Goal: Information Seeking & Learning: Learn about a topic

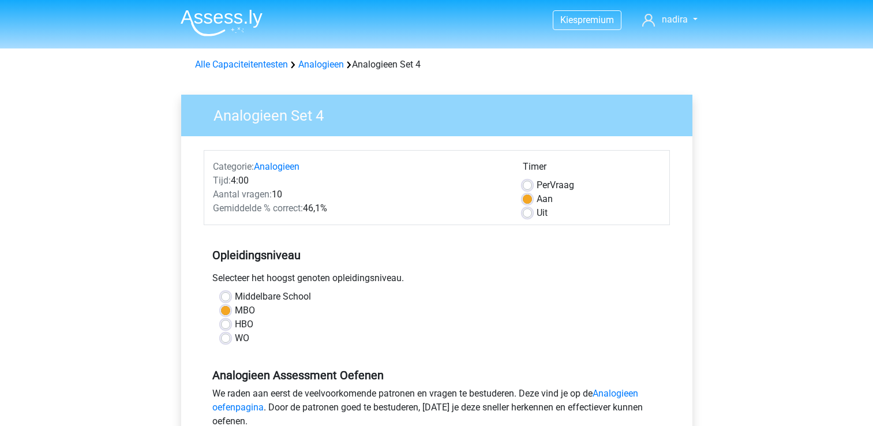
scroll to position [111, 0]
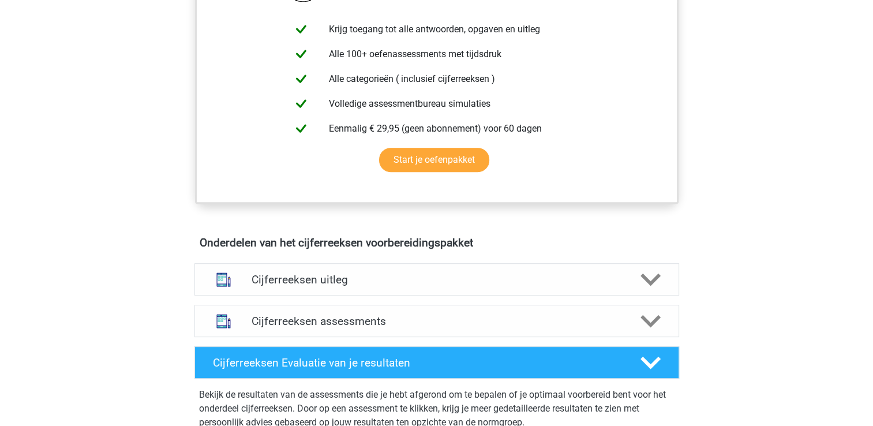
scroll to position [480, 0]
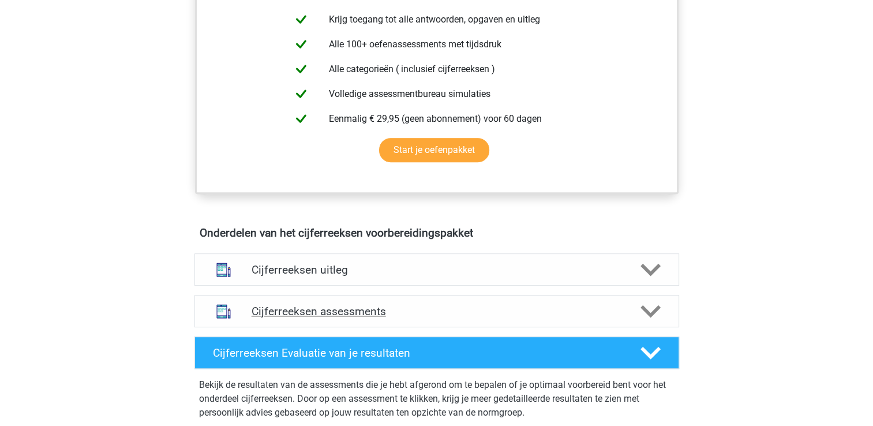
click at [647, 320] on icon at bounding box center [650, 311] width 20 height 20
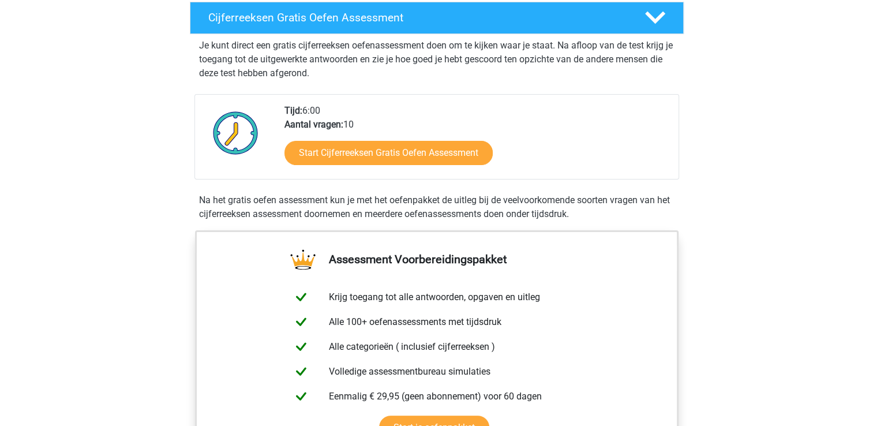
scroll to position [200, 0]
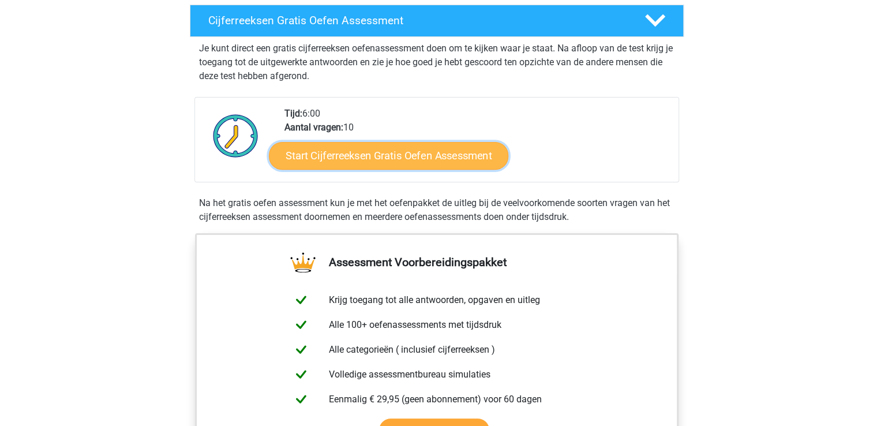
click at [436, 169] on link "Start Cijferreeksen Gratis Oefen Assessment" at bounding box center [388, 155] width 239 height 28
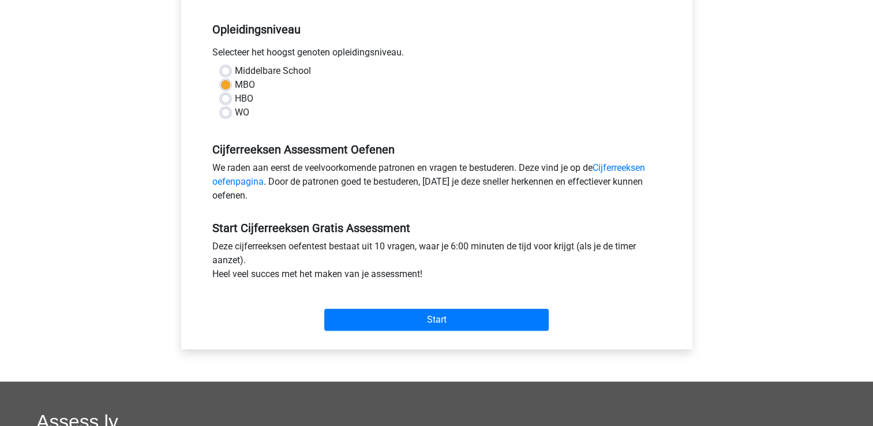
scroll to position [226, 0]
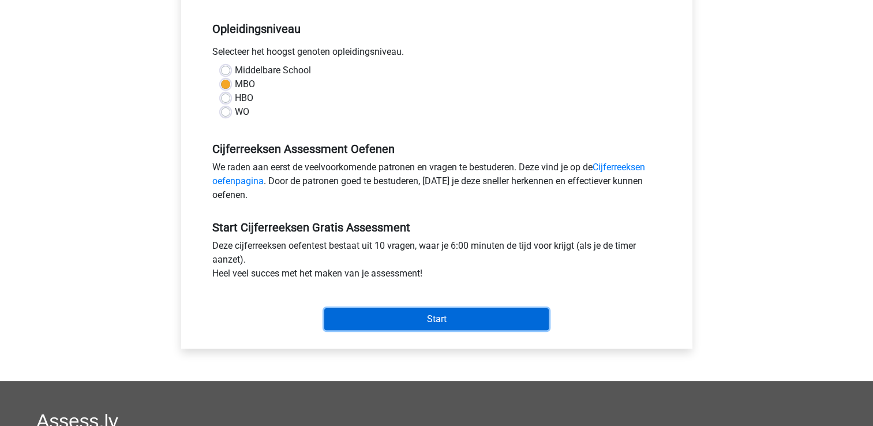
click at [531, 312] on input "Start" at bounding box center [436, 319] width 224 height 22
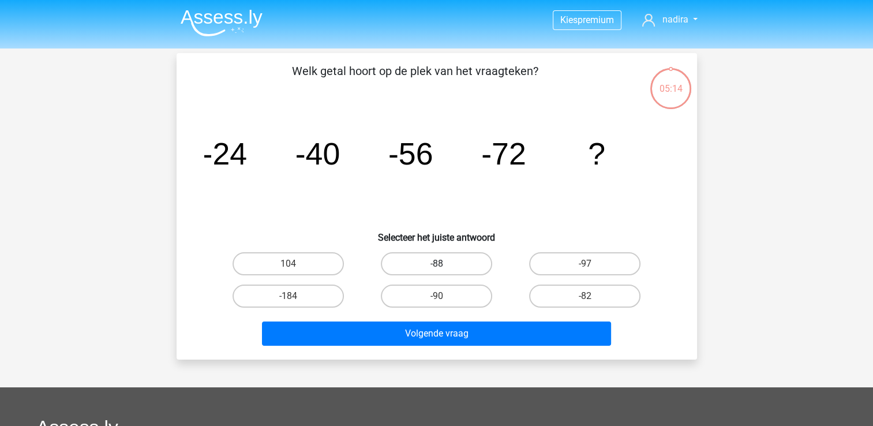
click at [459, 267] on label "-88" at bounding box center [436, 263] width 111 height 23
click at [444, 267] on input "-88" at bounding box center [440, 268] width 8 height 8
radio input "true"
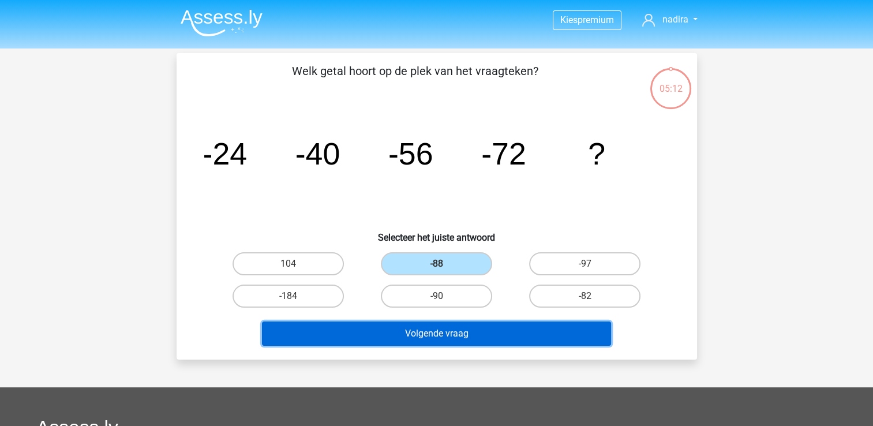
click at [492, 329] on button "Volgende vraag" at bounding box center [436, 333] width 349 height 24
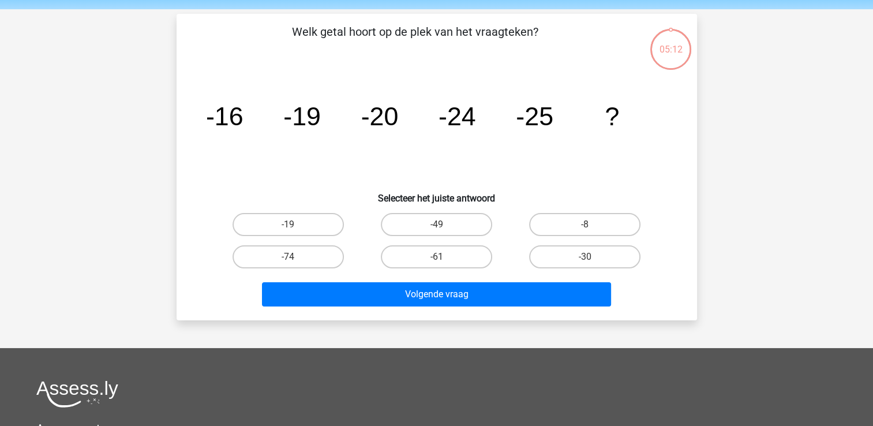
scroll to position [53, 0]
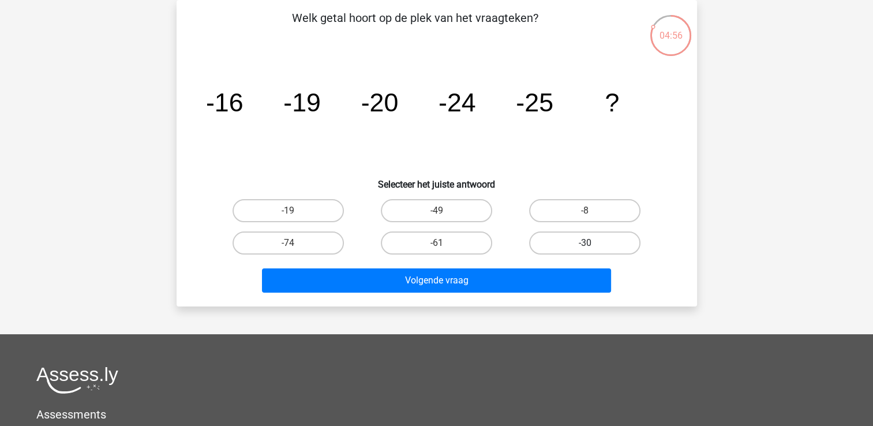
click at [579, 239] on label "-30" at bounding box center [584, 242] width 111 height 23
click at [585, 243] on input "-30" at bounding box center [589, 247] width 8 height 8
radio input "true"
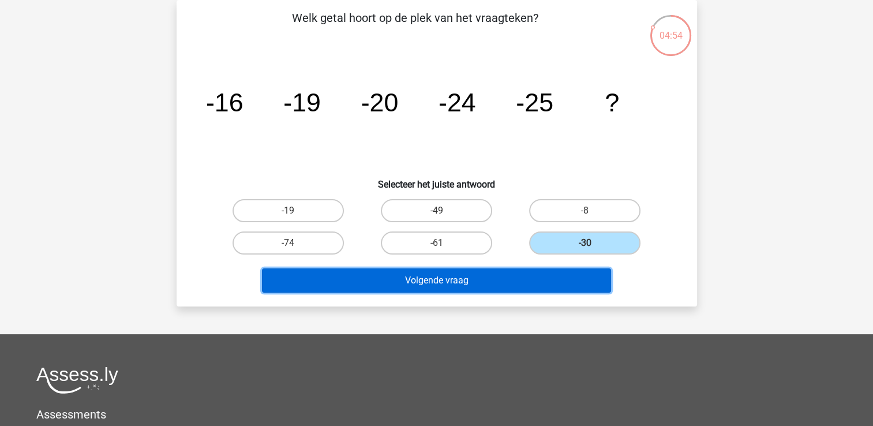
click at [568, 279] on button "Volgende vraag" at bounding box center [436, 280] width 349 height 24
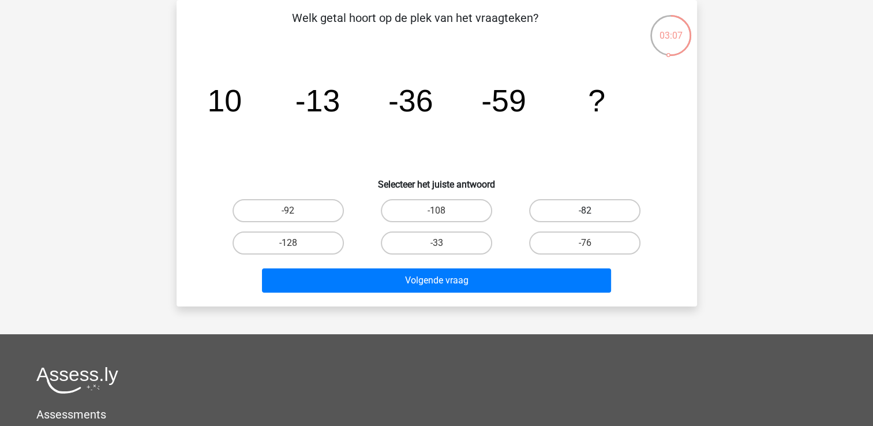
click at [570, 207] on label "-82" at bounding box center [584, 210] width 111 height 23
click at [585, 211] on input "-82" at bounding box center [589, 215] width 8 height 8
radio input "true"
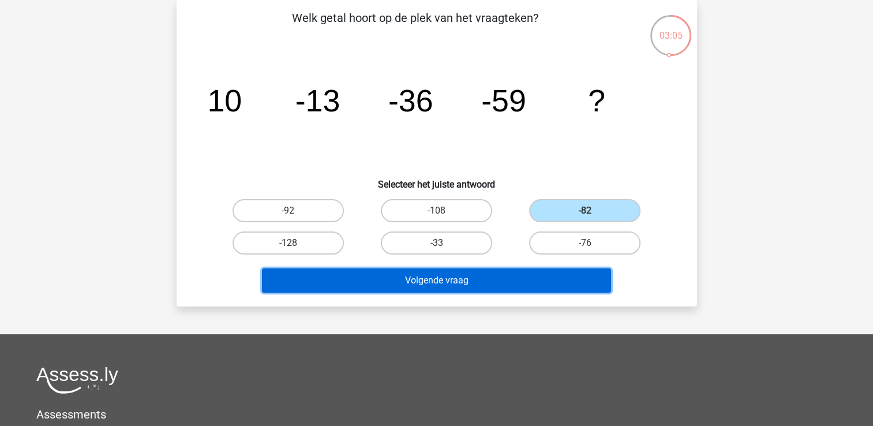
click at [523, 283] on button "Volgende vraag" at bounding box center [436, 280] width 349 height 24
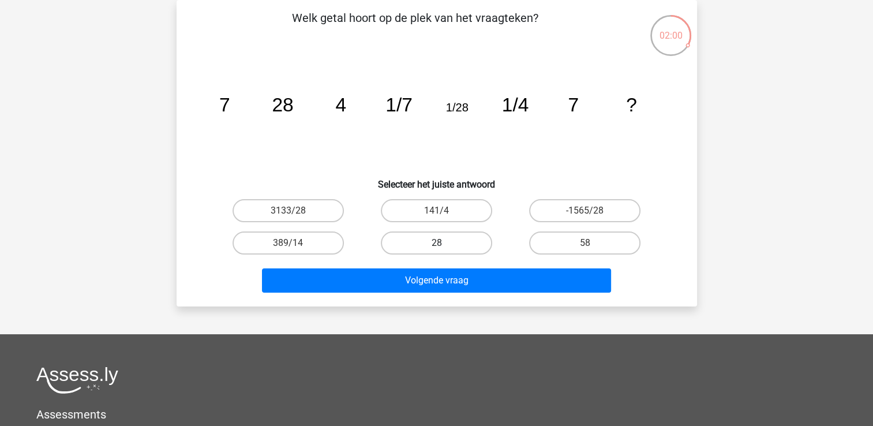
click at [465, 239] on label "28" at bounding box center [436, 242] width 111 height 23
click at [444, 243] on input "28" at bounding box center [440, 247] width 8 height 8
radio input "true"
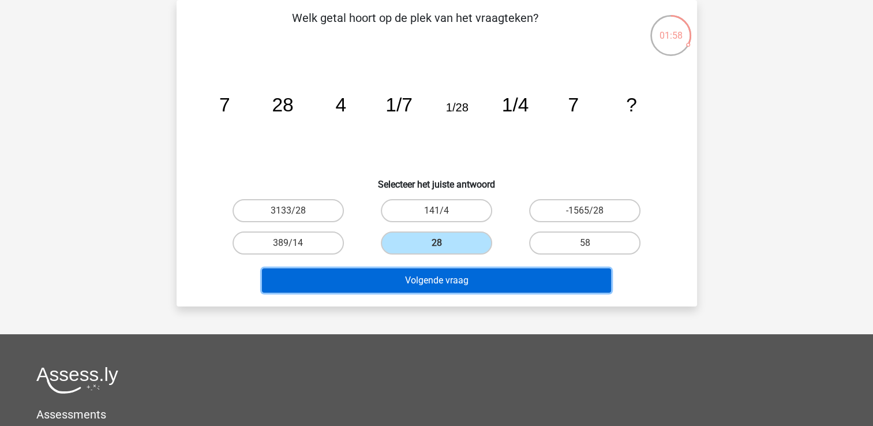
click at [485, 283] on button "Volgende vraag" at bounding box center [436, 280] width 349 height 24
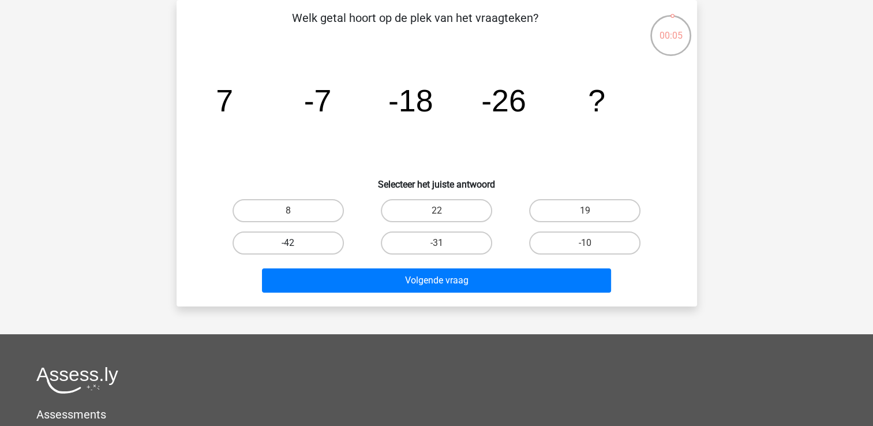
click at [328, 237] on label "-42" at bounding box center [288, 242] width 111 height 23
click at [295, 243] on input "-42" at bounding box center [292, 247] width 8 height 8
radio input "true"
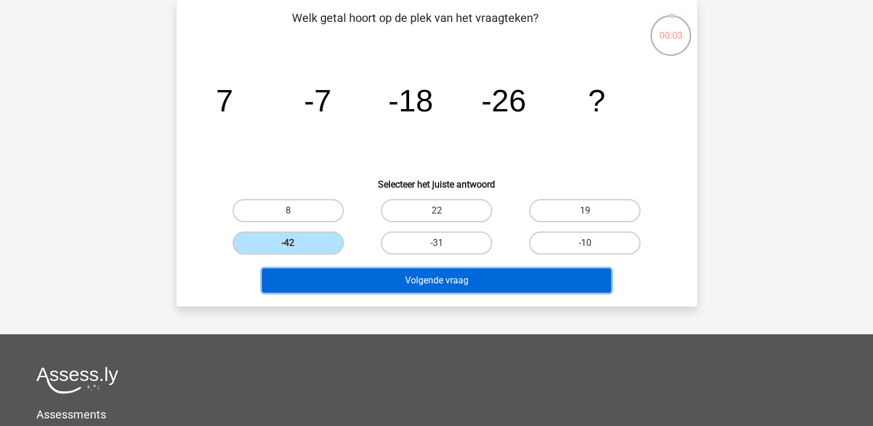
click at [405, 275] on button "Volgende vraag" at bounding box center [436, 280] width 349 height 24
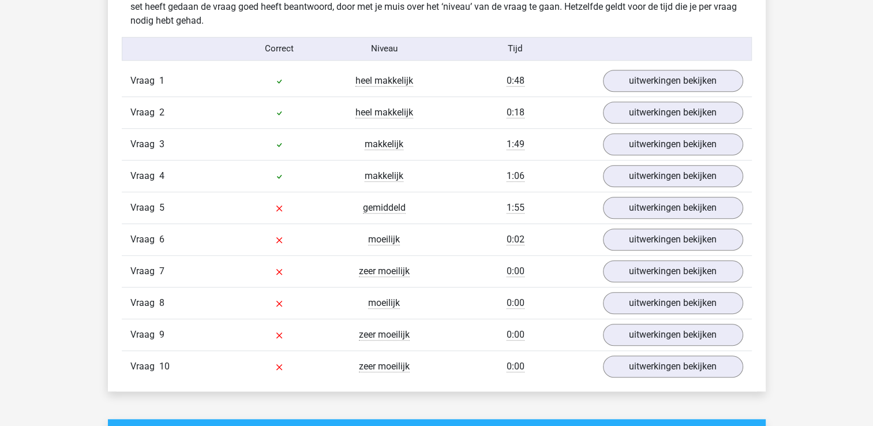
scroll to position [933, 0]
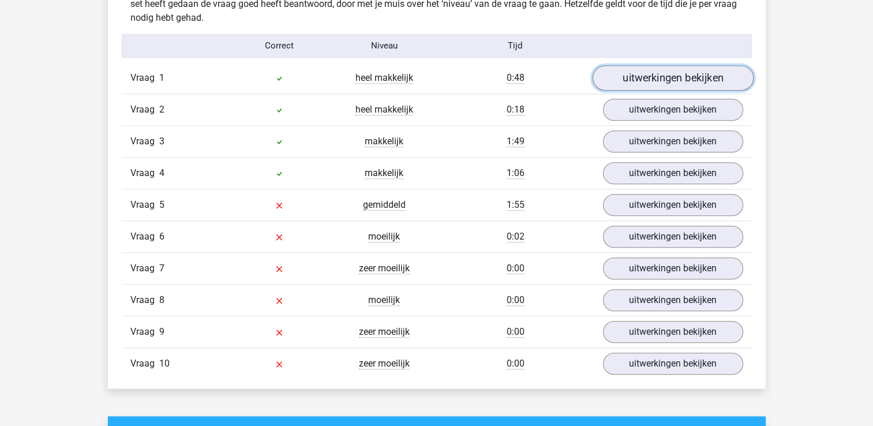
click at [685, 78] on link "uitwerkingen bekijken" at bounding box center [672, 77] width 161 height 25
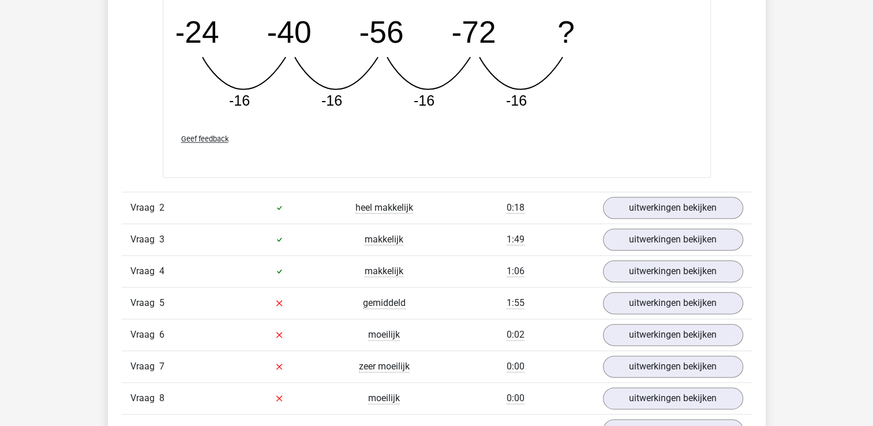
scroll to position [1347, 0]
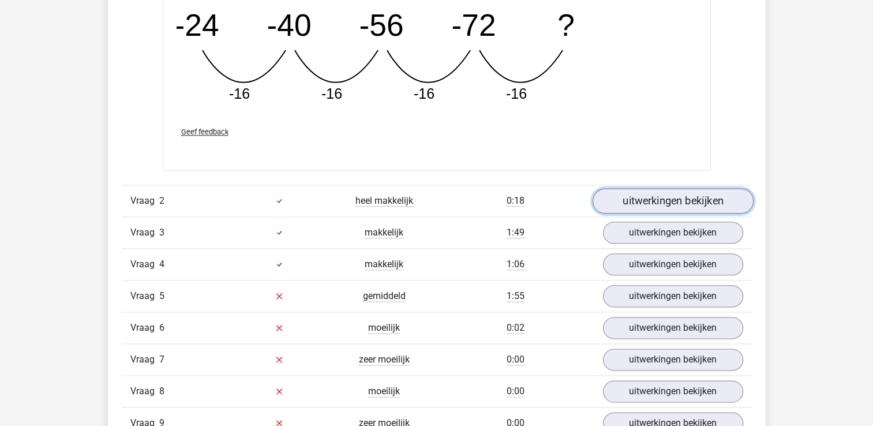
click at [717, 201] on link "uitwerkingen bekijken" at bounding box center [672, 200] width 161 height 25
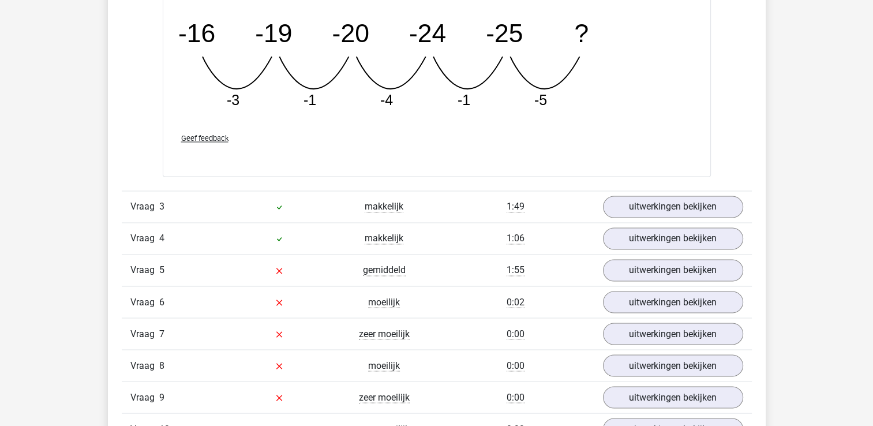
scroll to position [2020, 0]
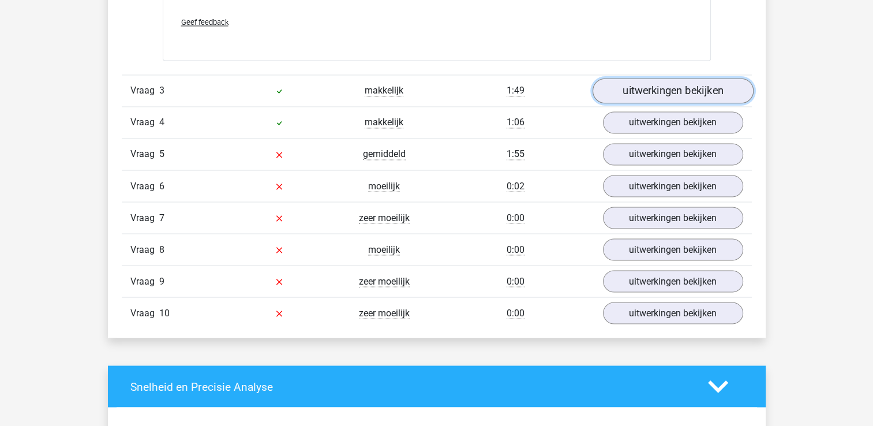
click at [725, 91] on link "uitwerkingen bekijken" at bounding box center [672, 90] width 161 height 25
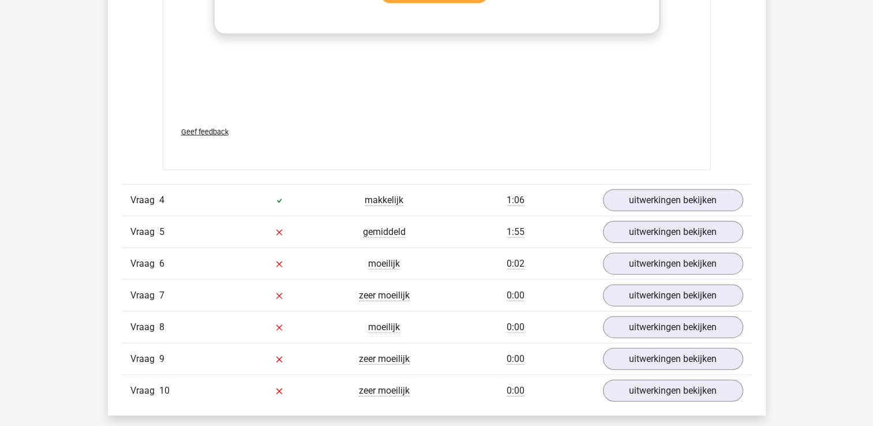
scroll to position [2659, 0]
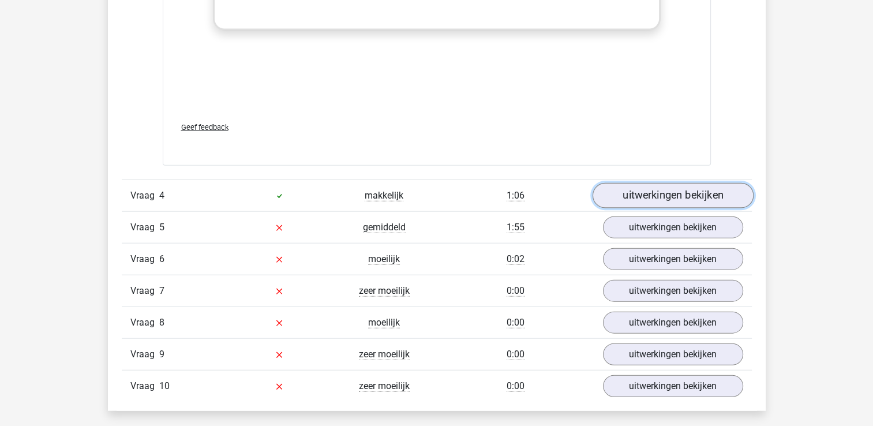
click at [727, 198] on link "uitwerkingen bekijken" at bounding box center [672, 195] width 161 height 25
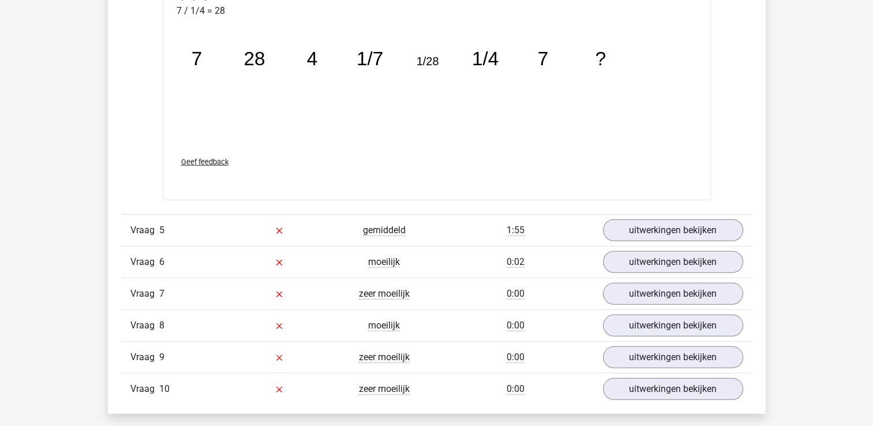
scroll to position [3263, 0]
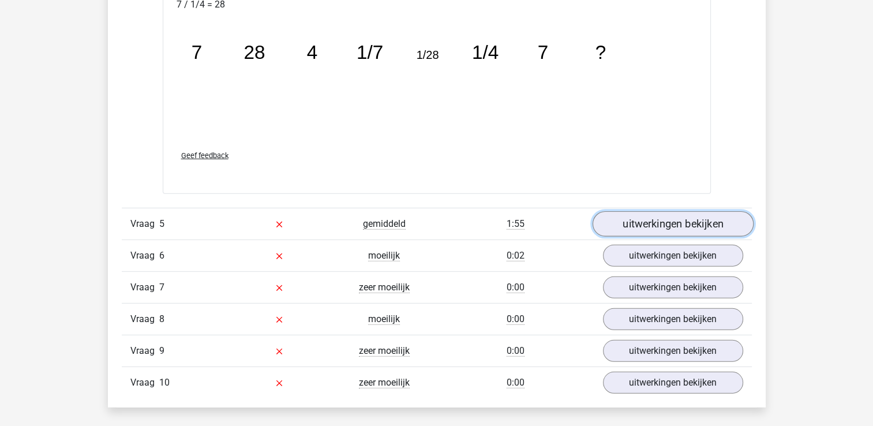
click at [733, 215] on link "uitwerkingen bekijken" at bounding box center [672, 223] width 161 height 25
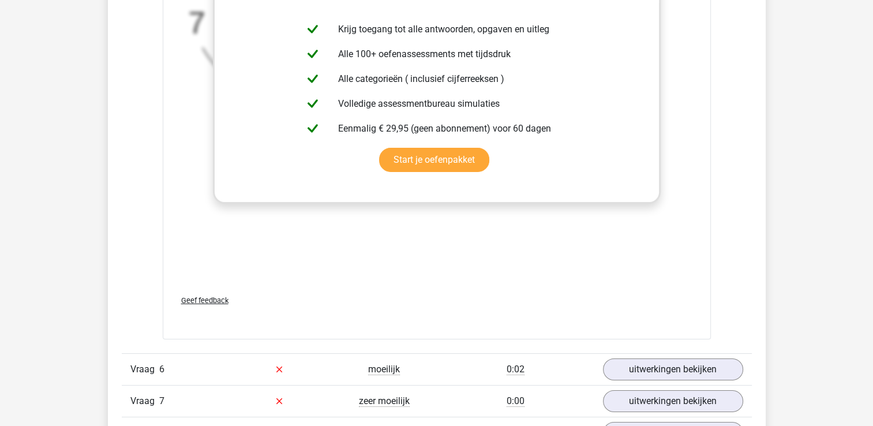
scroll to position [3875, 0]
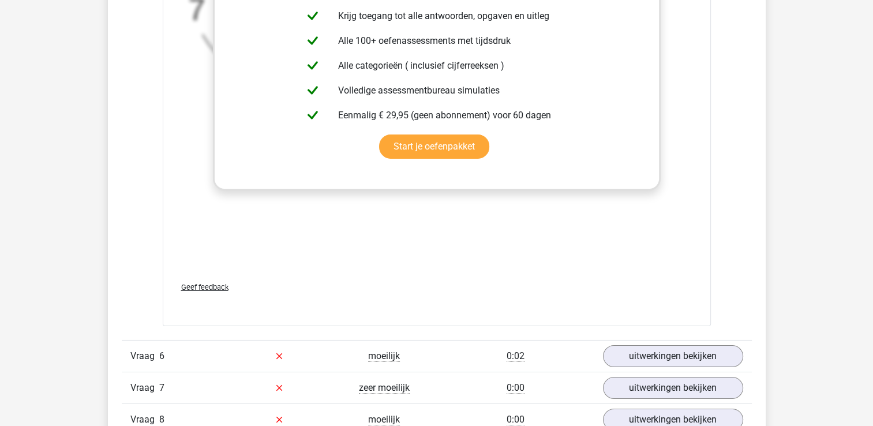
click at [683, 264] on div "In deze reeks vind je het tweede getal door het eerste getal -14 te doen. Het d…" at bounding box center [437, 99] width 520 height 346
click at [712, 343] on link "uitwerkingen bekijken" at bounding box center [672, 355] width 161 height 25
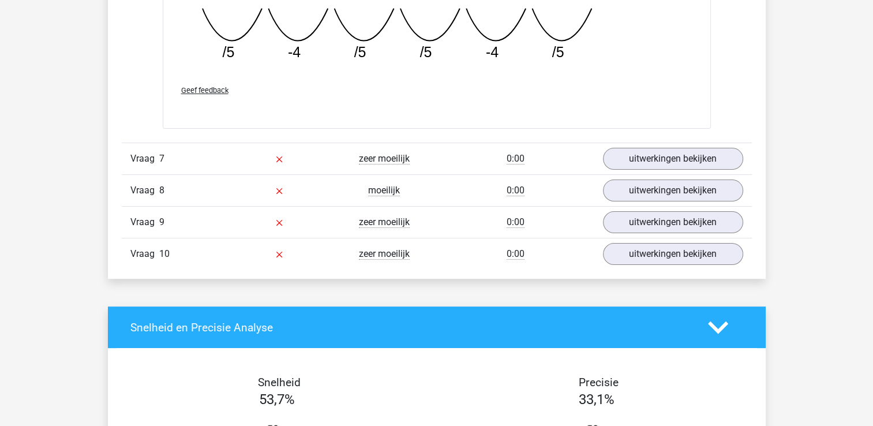
scroll to position [4614, 0]
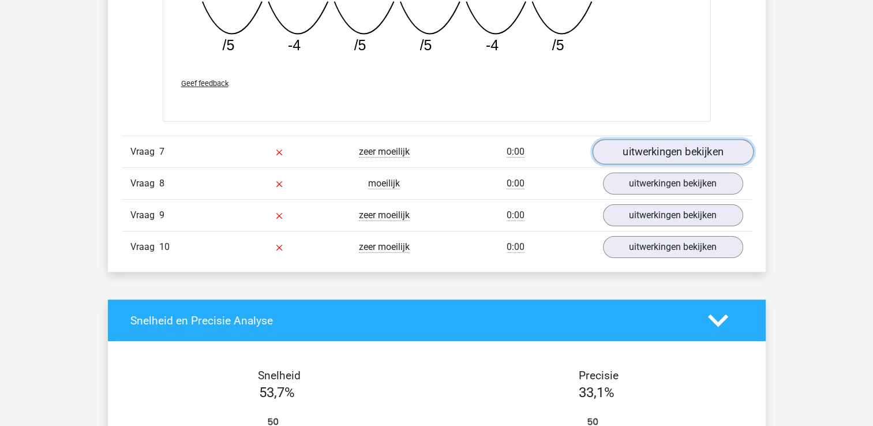
click at [692, 155] on link "uitwerkingen bekijken" at bounding box center [672, 151] width 161 height 25
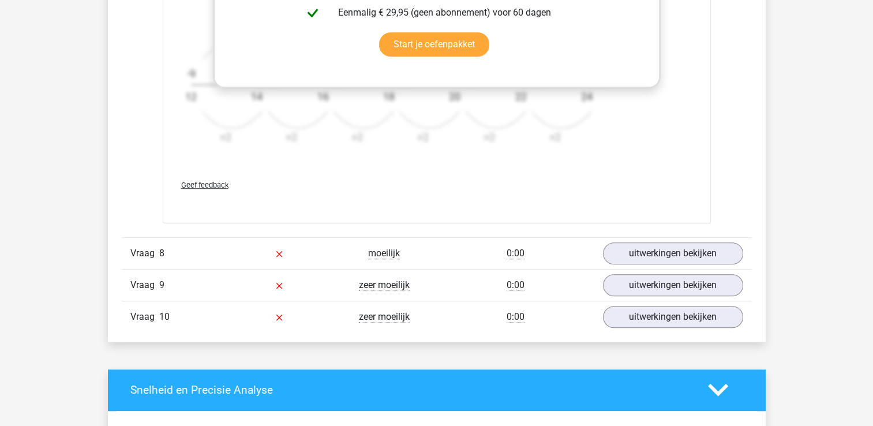
scroll to position [5264, 0]
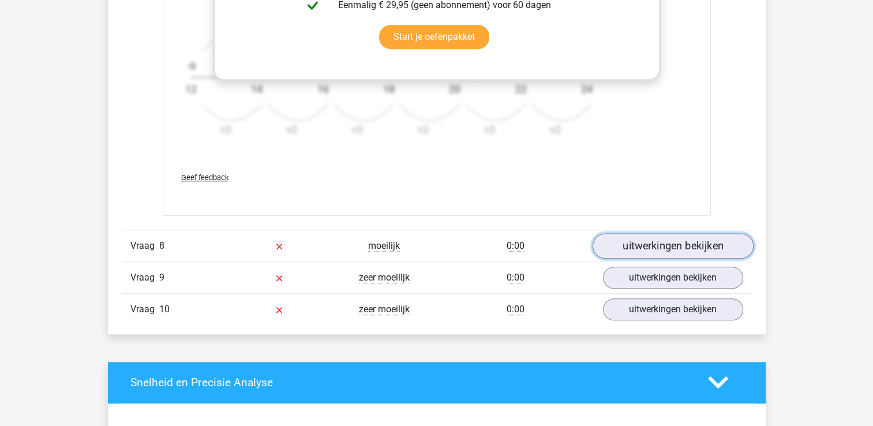
click at [727, 239] on link "uitwerkingen bekijken" at bounding box center [672, 245] width 161 height 25
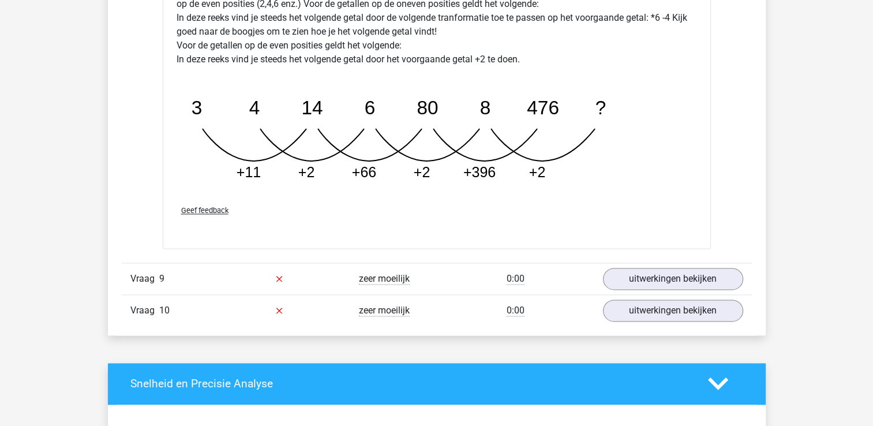
scroll to position [5853, 0]
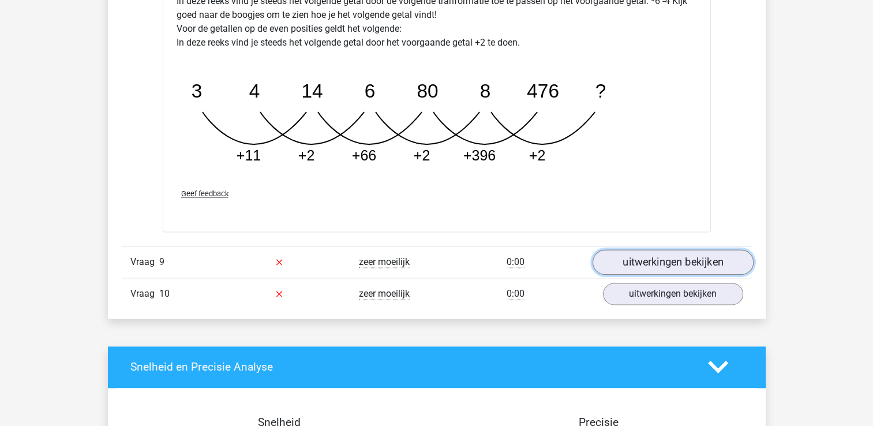
click at [717, 257] on link "uitwerkingen bekijken" at bounding box center [672, 261] width 161 height 25
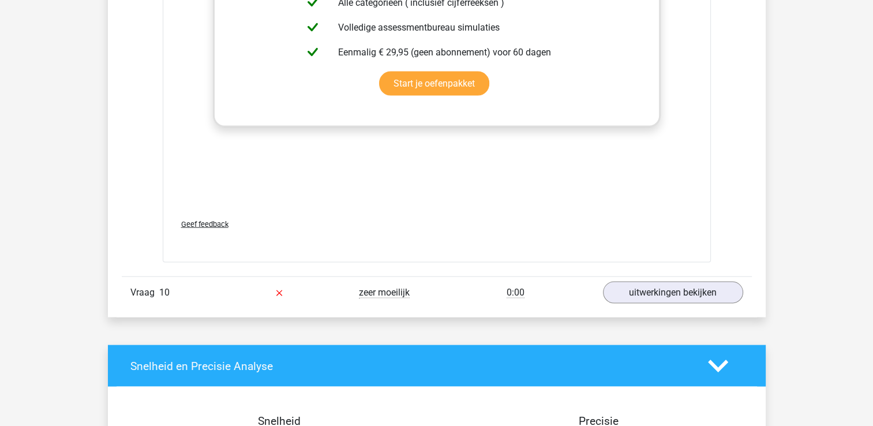
scroll to position [6575, 0]
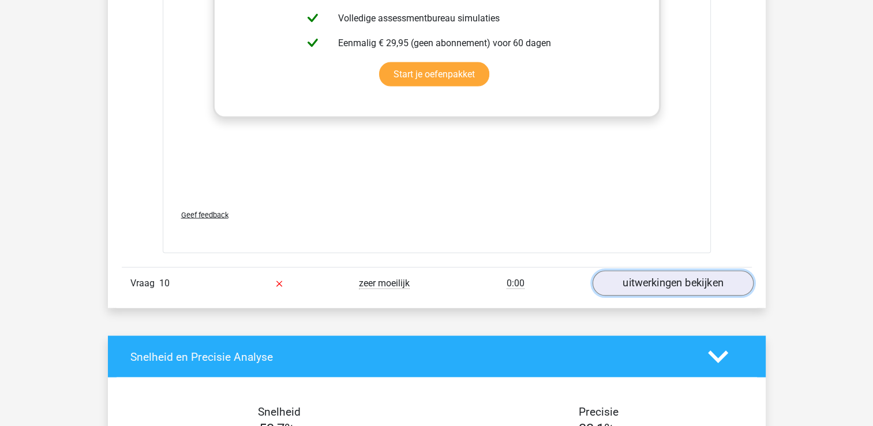
click at [725, 282] on link "uitwerkingen bekijken" at bounding box center [672, 283] width 161 height 25
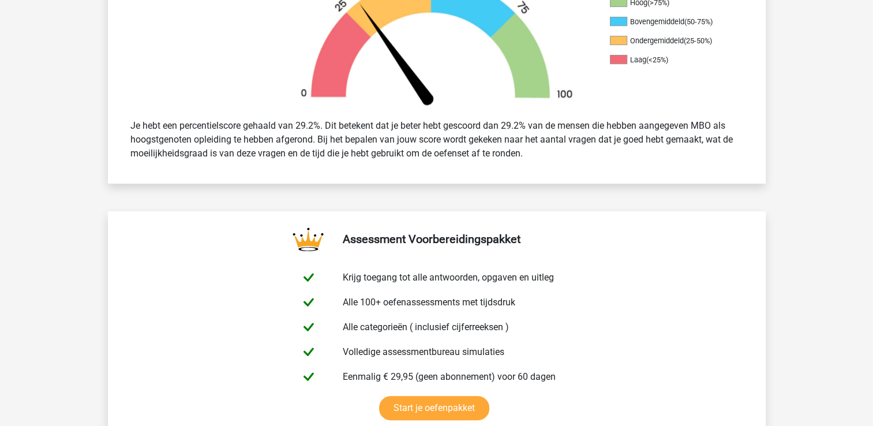
scroll to position [249, 0]
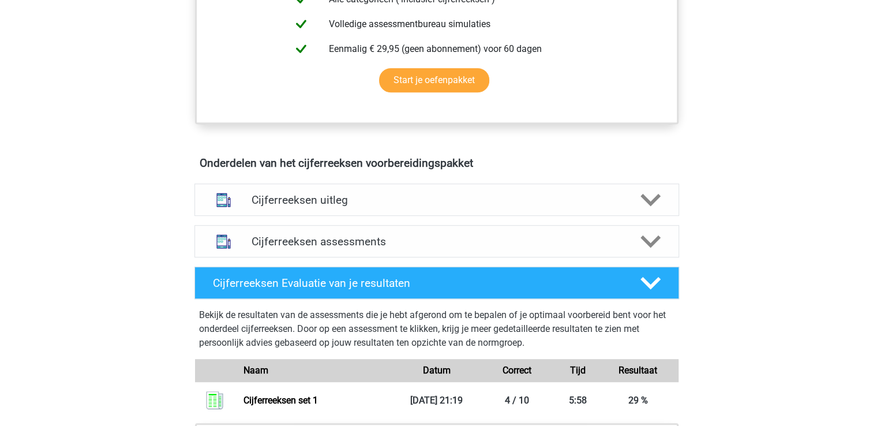
scroll to position [552, 0]
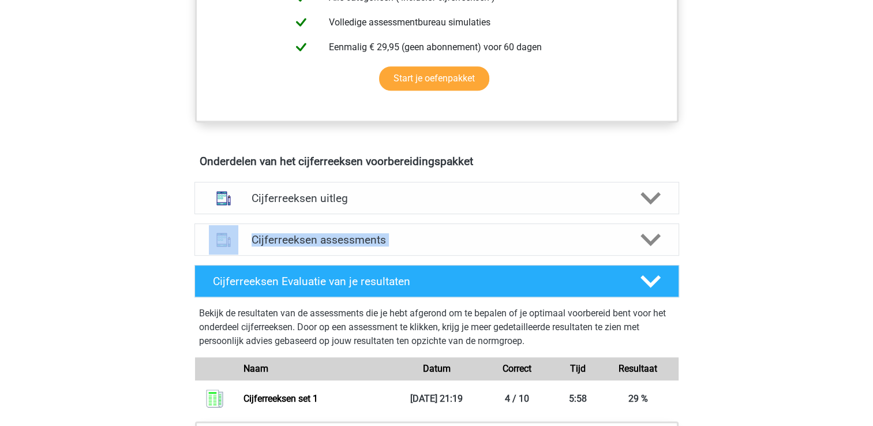
drag, startPoint x: 871, startPoint y: 186, endPoint x: 869, endPoint y: 234, distance: 47.9
click at [869, 234] on div "Kies premium nadira nadiralouisa@live.com" at bounding box center [436, 221] width 873 height 1547
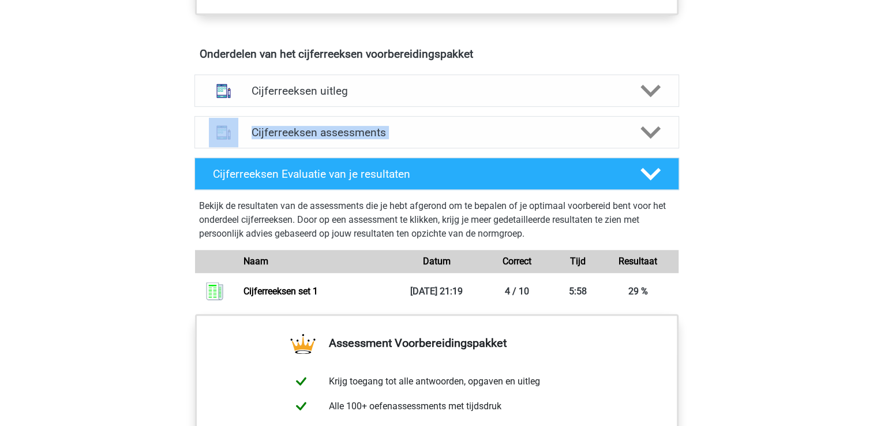
scroll to position [643, 0]
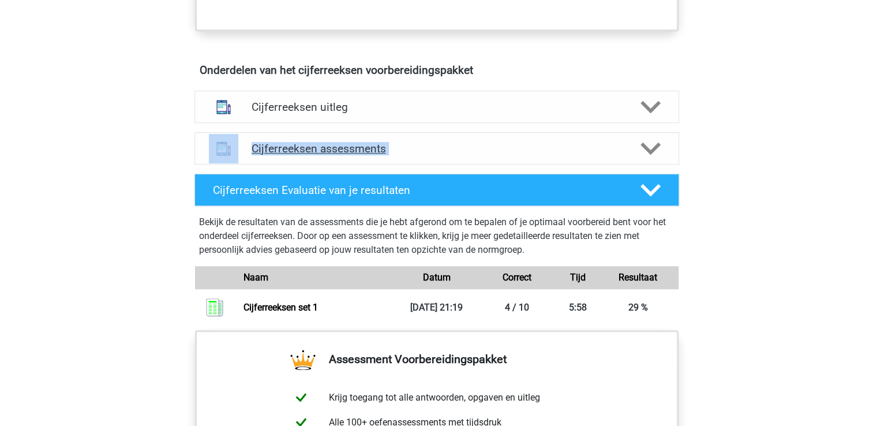
click at [647, 155] on polygon at bounding box center [650, 149] width 20 height 13
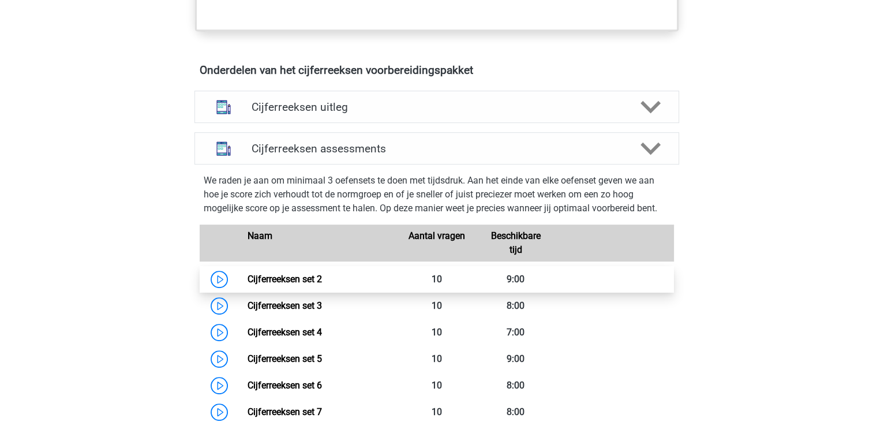
click at [322, 284] on link "Cijferreeksen set 2" at bounding box center [285, 278] width 74 height 11
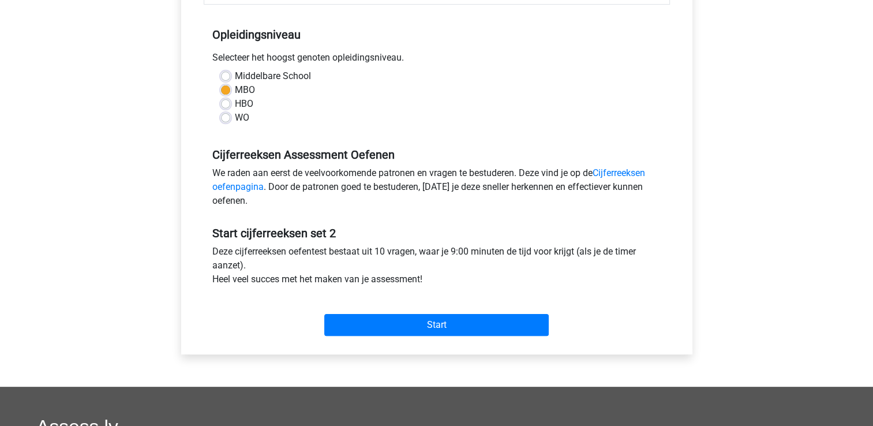
scroll to position [222, 0]
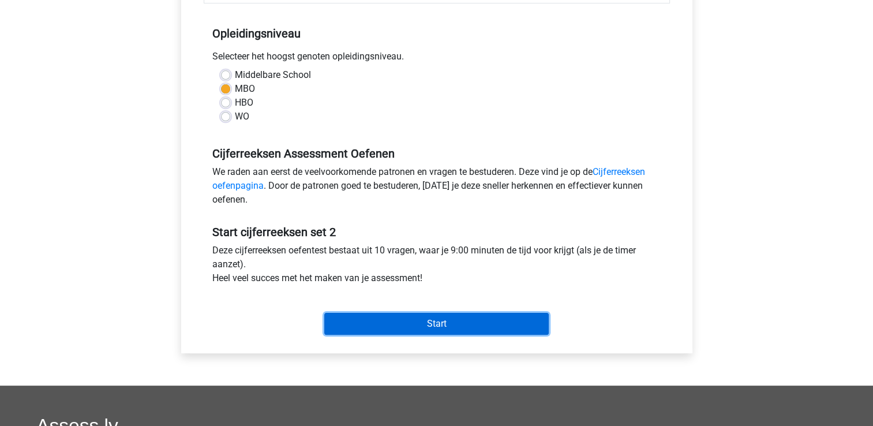
click at [527, 321] on input "Start" at bounding box center [436, 324] width 224 height 22
click at [421, 317] on input "Start" at bounding box center [436, 324] width 224 height 22
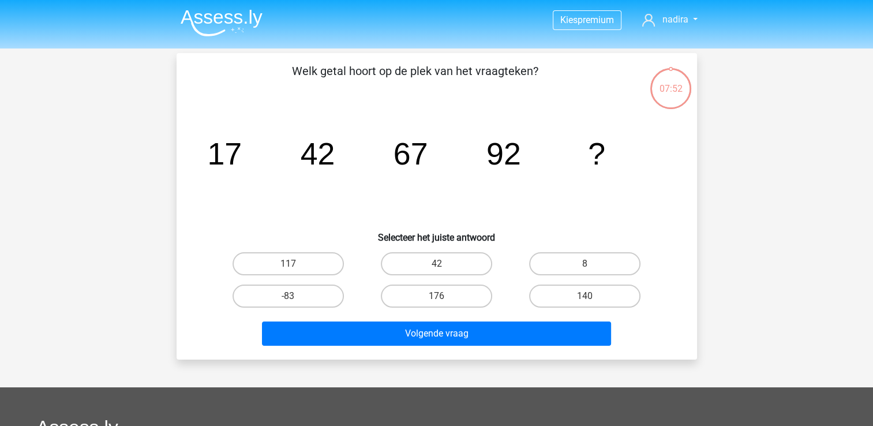
click at [294, 264] on input "117" at bounding box center [292, 268] width 8 height 8
radio input "true"
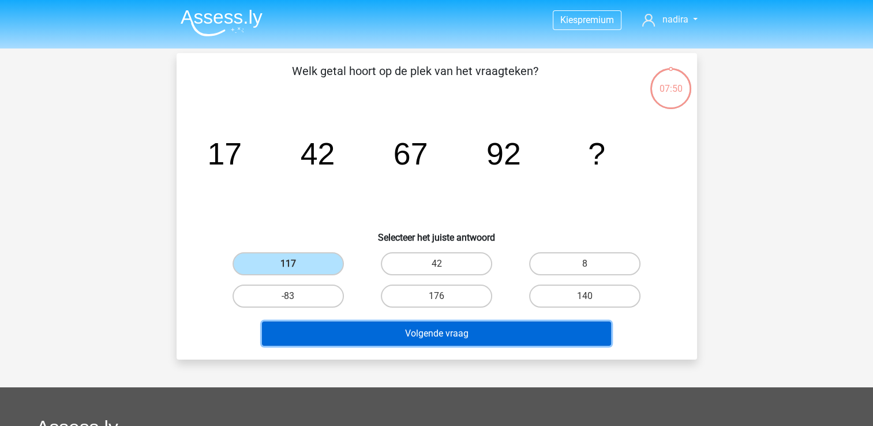
click at [433, 333] on button "Volgende vraag" at bounding box center [436, 333] width 349 height 24
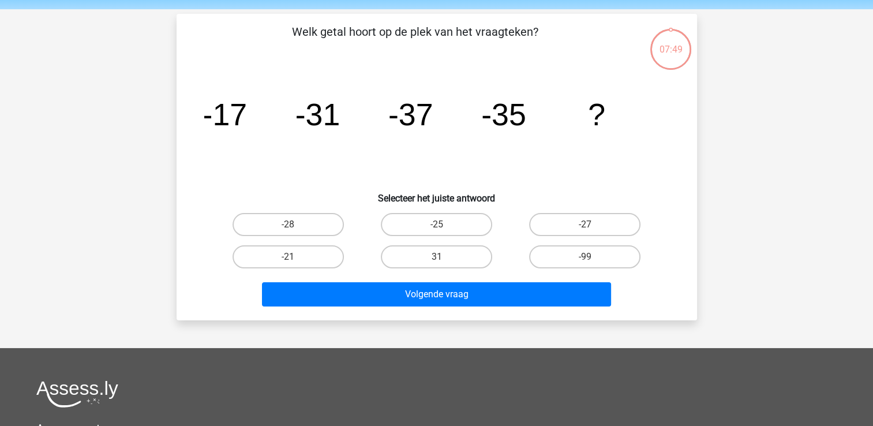
scroll to position [53, 0]
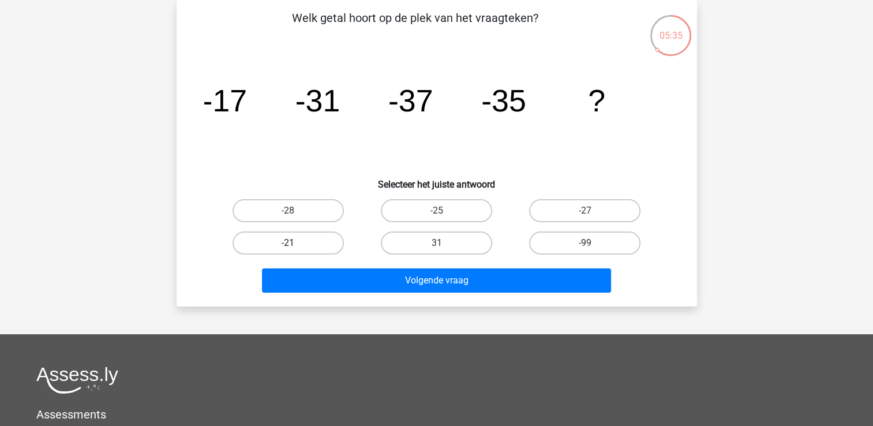
click at [324, 237] on label "-21" at bounding box center [288, 242] width 111 height 23
click at [295, 243] on input "-21" at bounding box center [292, 247] width 8 height 8
radio input "true"
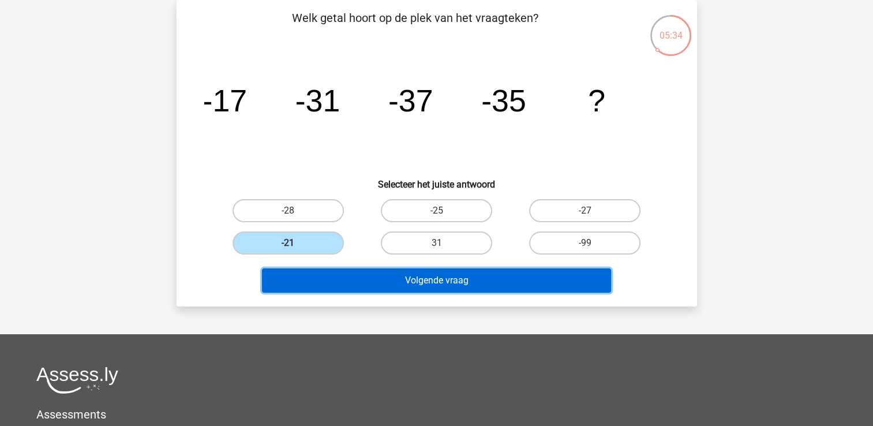
click at [422, 278] on button "Volgende vraag" at bounding box center [436, 280] width 349 height 24
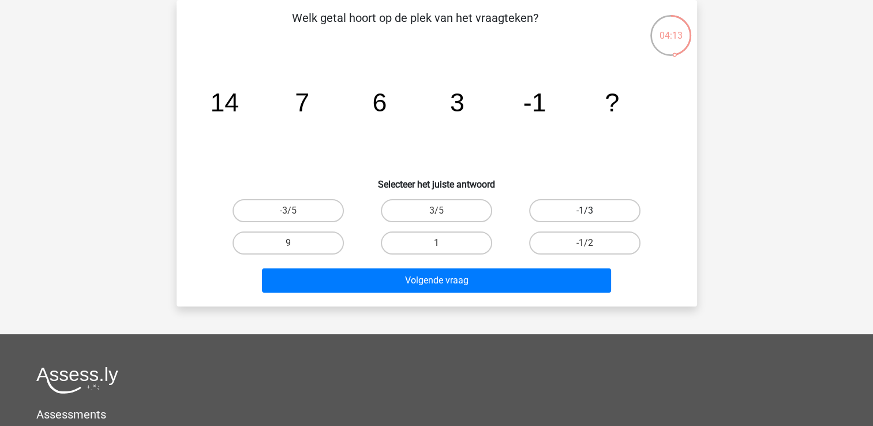
click at [571, 203] on label "-1/3" at bounding box center [584, 210] width 111 height 23
click at [585, 211] on input "-1/3" at bounding box center [589, 215] width 8 height 8
radio input "true"
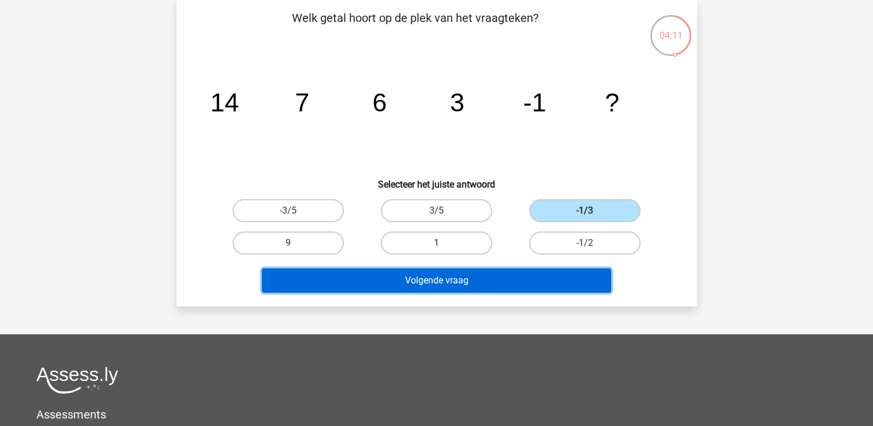
click at [560, 280] on button "Volgende vraag" at bounding box center [436, 280] width 349 height 24
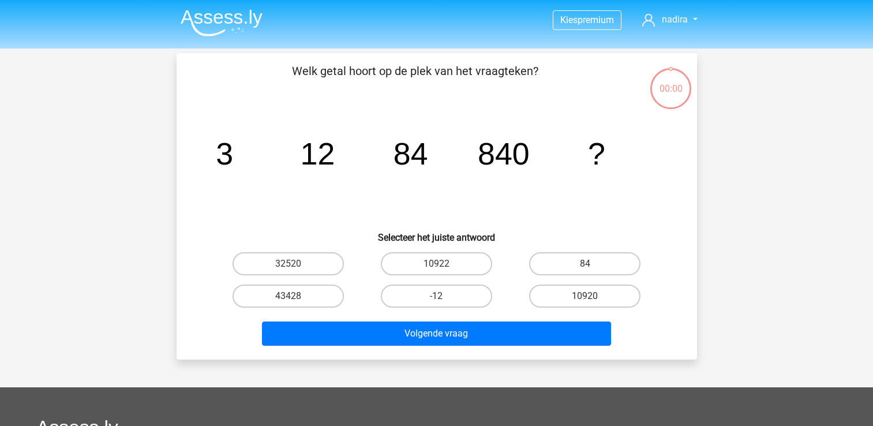
scroll to position [53, 0]
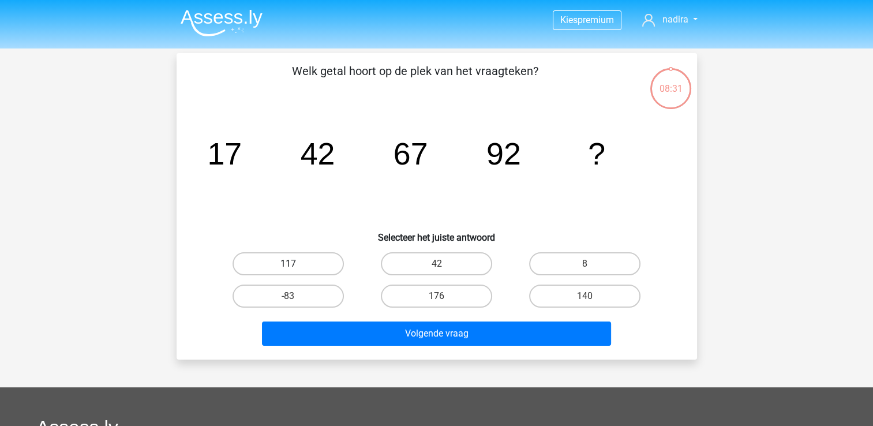
click at [268, 264] on label "117" at bounding box center [288, 263] width 111 height 23
click at [288, 264] on input "117" at bounding box center [292, 268] width 8 height 8
radio input "true"
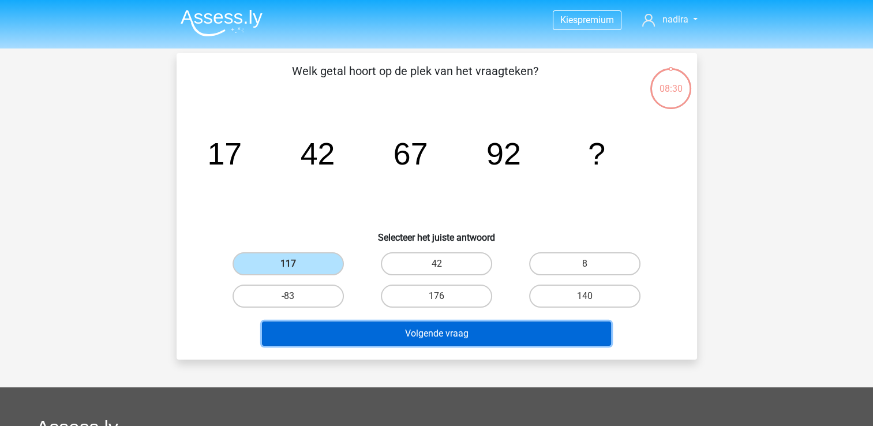
click at [383, 333] on button "Volgende vraag" at bounding box center [436, 333] width 349 height 24
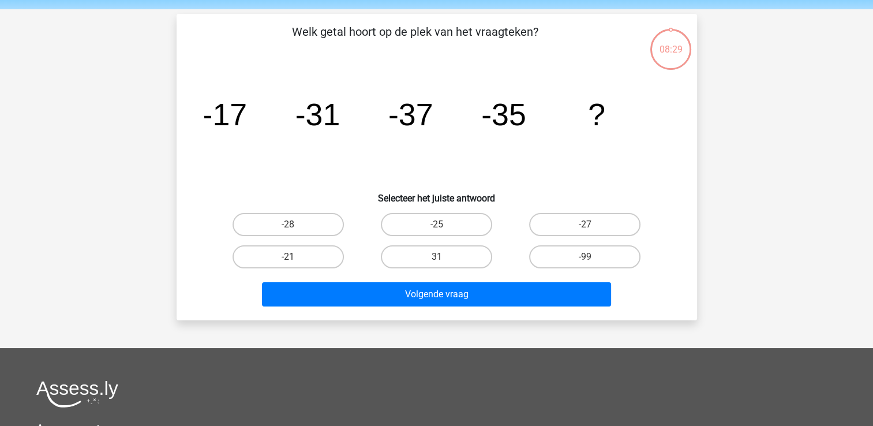
scroll to position [53, 0]
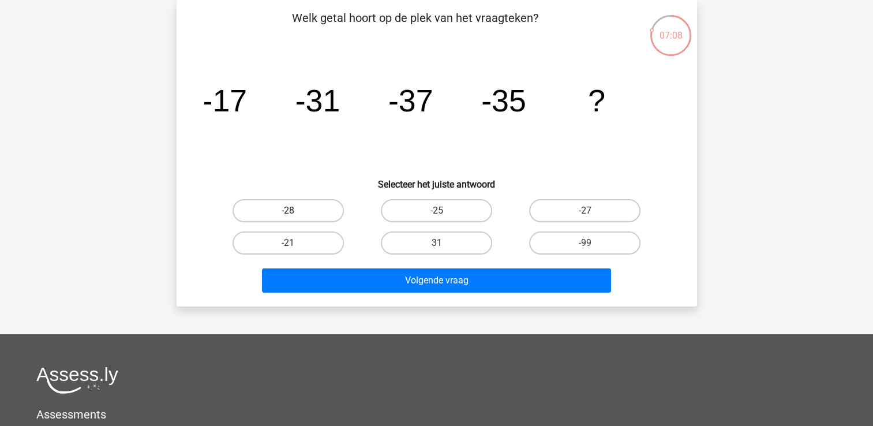
click at [314, 212] on label "-28" at bounding box center [288, 210] width 111 height 23
click at [295, 212] on input "-28" at bounding box center [292, 215] width 8 height 8
radio input "true"
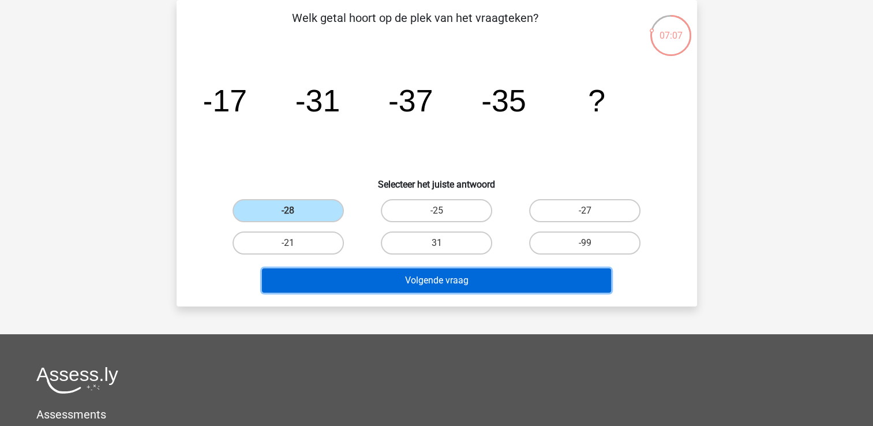
click at [422, 280] on button "Volgende vraag" at bounding box center [436, 280] width 349 height 24
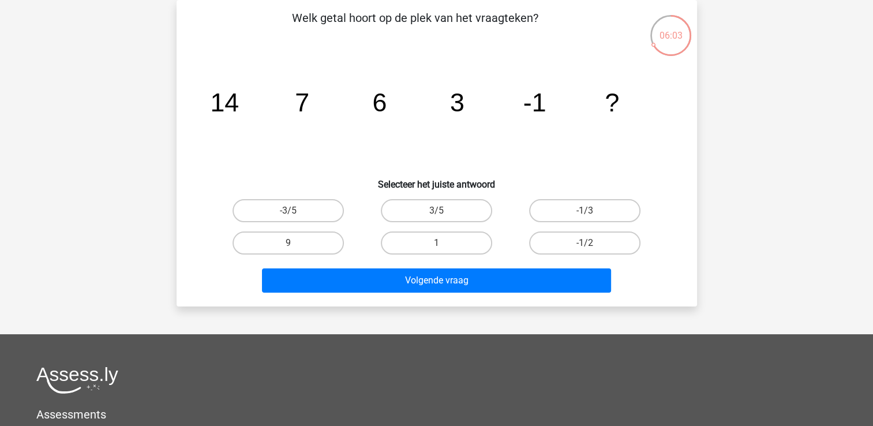
click at [371, 91] on icon "image/svg+xml 14 7 6 3 -1 ?" at bounding box center [436, 111] width 465 height 117
click at [329, 207] on label "-3/5" at bounding box center [288, 210] width 111 height 23
click at [295, 211] on input "-3/5" at bounding box center [292, 215] width 8 height 8
radio input "true"
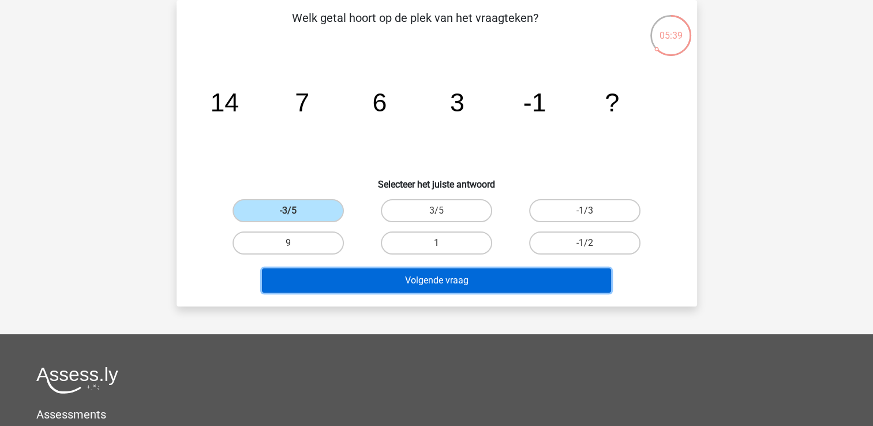
click at [436, 279] on button "Volgende vraag" at bounding box center [436, 280] width 349 height 24
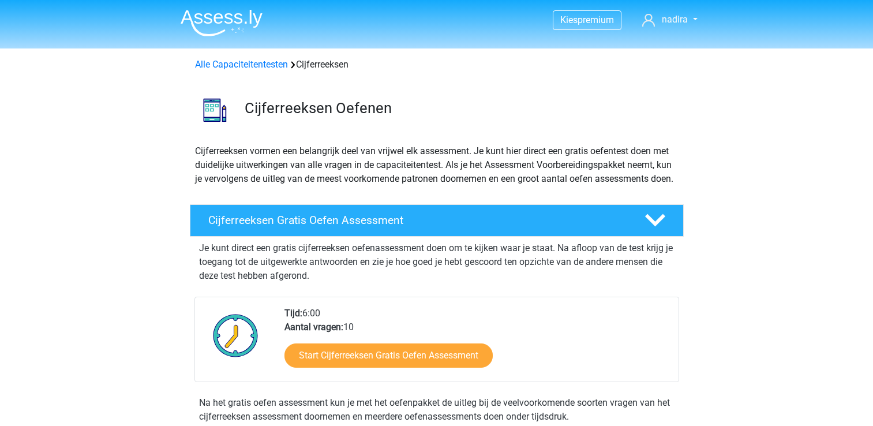
scroll to position [643, 0]
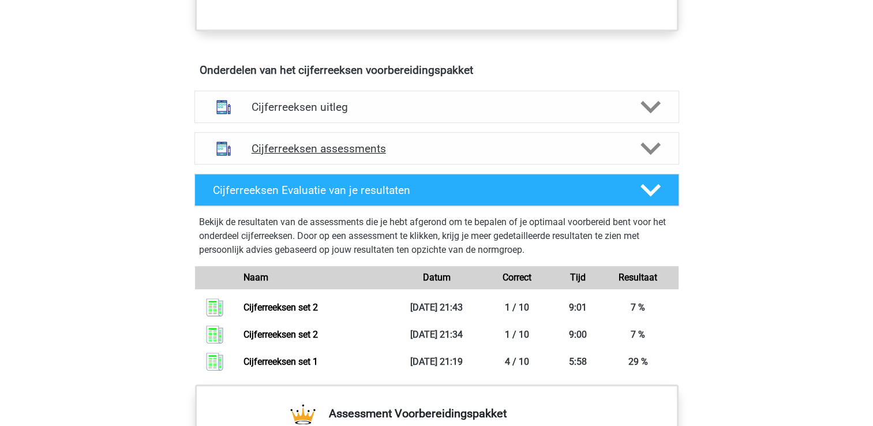
click at [648, 155] on polygon at bounding box center [650, 149] width 20 height 13
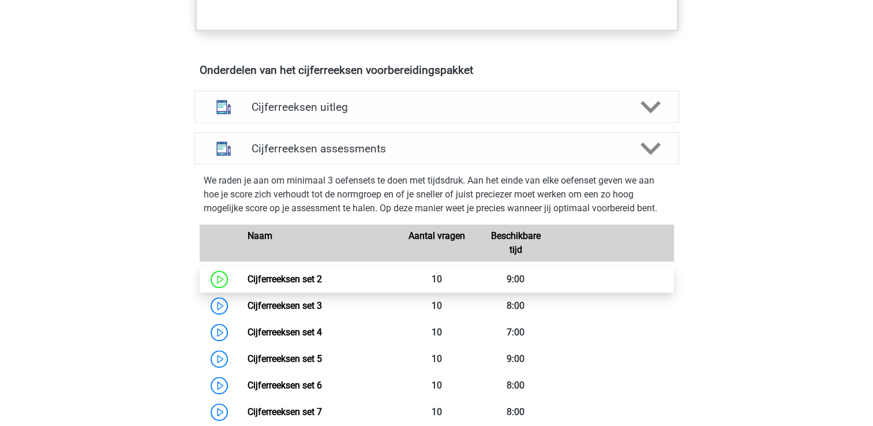
click at [322, 284] on link "Cijferreeksen set 2" at bounding box center [285, 278] width 74 height 11
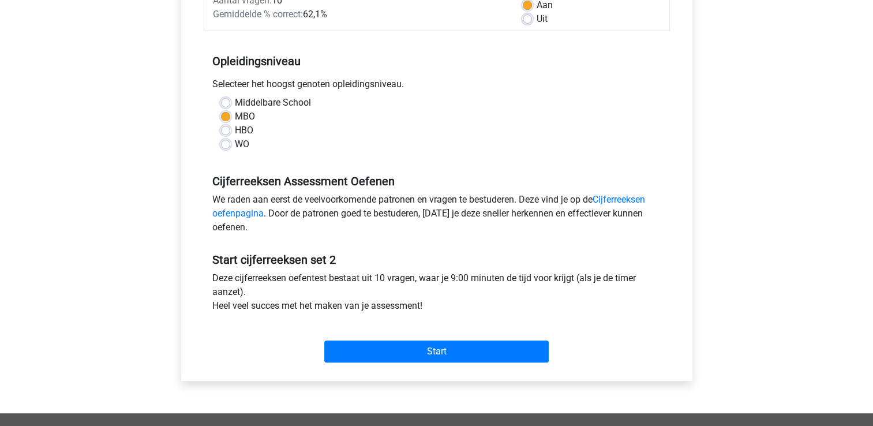
scroll to position [196, 0]
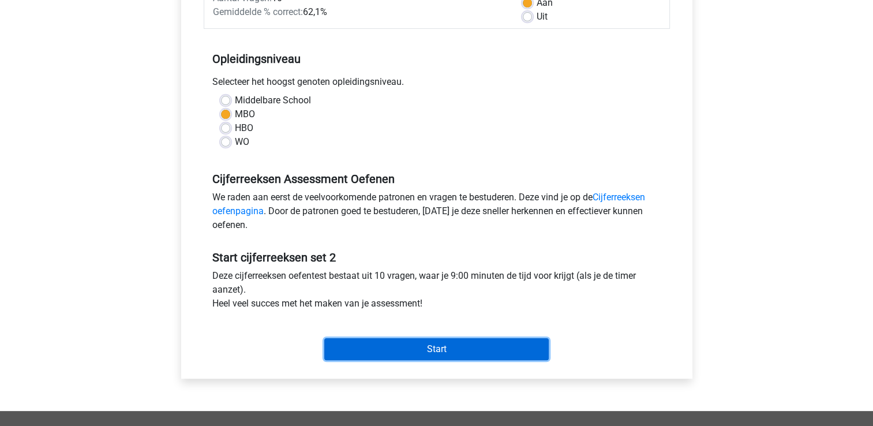
click at [528, 340] on input "Start" at bounding box center [436, 349] width 224 height 22
